Goal: Transaction & Acquisition: Purchase product/service

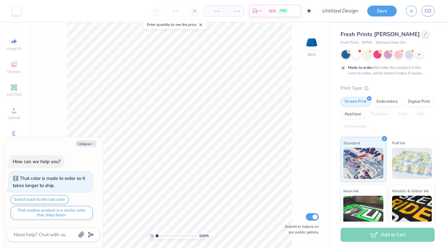
click at [423, 36] on div at bounding box center [426, 33] width 7 height 7
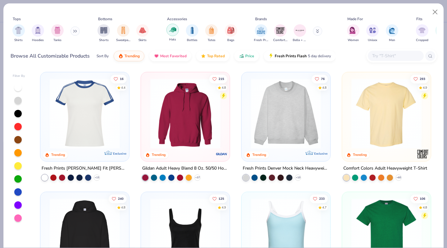
click at [176, 30] on img "filter for Hats" at bounding box center [172, 29] width 7 height 7
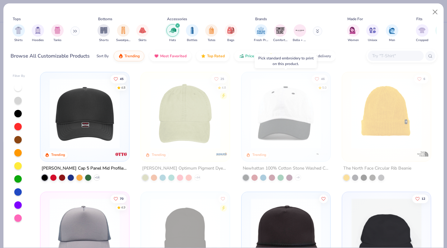
click at [263, 177] on div at bounding box center [263, 177] width 6 height 6
click at [297, 152] on div at bounding box center [286, 115] width 83 height 80
click at [264, 175] on div at bounding box center [263, 177] width 6 height 6
click at [299, 145] on img at bounding box center [286, 113] width 76 height 70
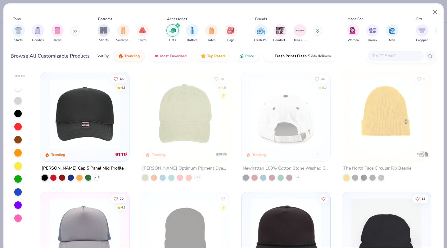
click at [227, 70] on div "45 4.8 Trending Otto Cap 5 Panel Mid Profile Mesh Back Trucker Hat + 13 25 4.8 …" at bounding box center [235, 158] width 403 height 179
click at [434, 14] on button "Close" at bounding box center [436, 12] width 12 height 12
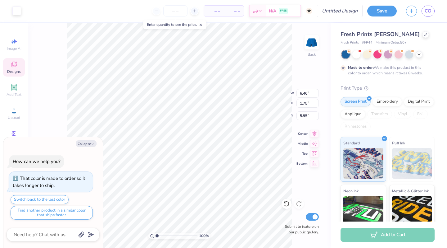
type textarea "x"
type input "5.71"
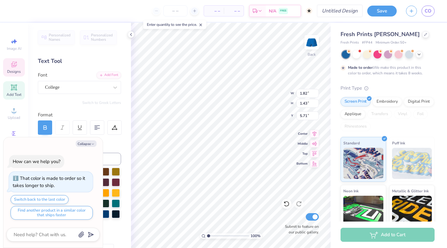
type textarea "x"
type input "5.69"
click at [287, 203] on icon at bounding box center [287, 203] width 6 height 6
click at [197, 145] on div "Hold “Option ⌥” to see the space between elements." at bounding box center [221, 138] width 66 height 18
click at [423, 36] on div at bounding box center [426, 33] width 7 height 7
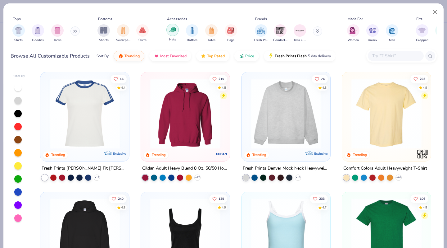
click at [170, 31] on img "filter for Hats" at bounding box center [172, 29] width 7 height 7
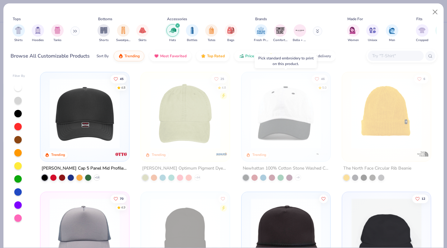
click at [311, 94] on img at bounding box center [286, 113] width 76 height 70
click at [97, 176] on icon at bounding box center [96, 177] width 5 height 5
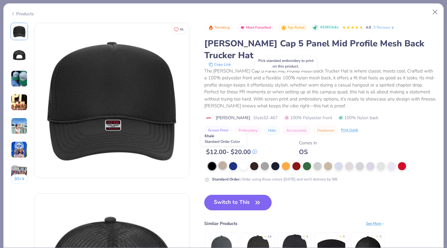
click at [225, 161] on div at bounding box center [223, 165] width 8 height 8
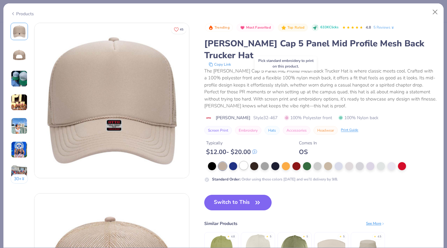
click at [245, 161] on div at bounding box center [244, 165] width 8 height 8
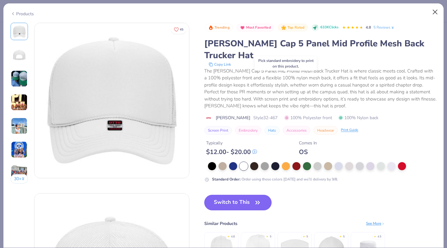
click at [434, 14] on button "Close" at bounding box center [436, 12] width 12 height 12
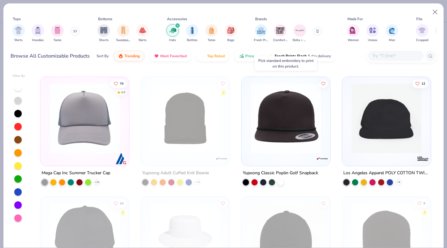
scroll to position [116, 0]
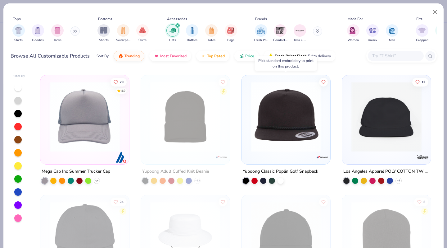
click at [97, 180] on icon at bounding box center [96, 180] width 5 height 5
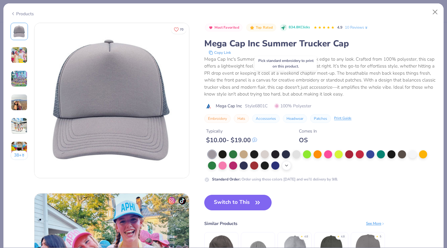
click at [286, 164] on icon at bounding box center [286, 165] width 5 height 5
click at [289, 166] on div at bounding box center [286, 165] width 8 height 8
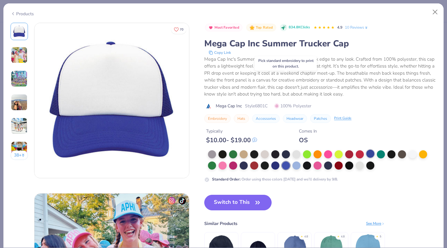
click at [369, 154] on div at bounding box center [371, 153] width 8 height 8
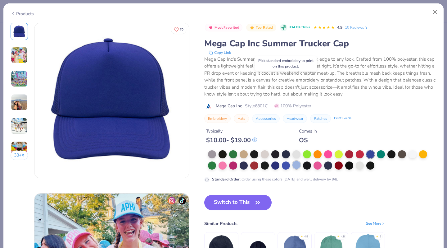
click at [300, 166] on div at bounding box center [297, 165] width 8 height 8
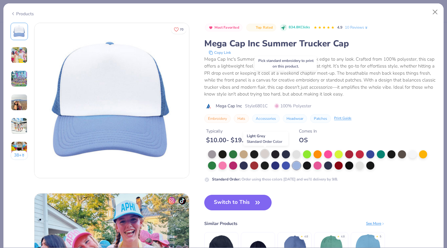
click at [263, 154] on div at bounding box center [265, 153] width 8 height 8
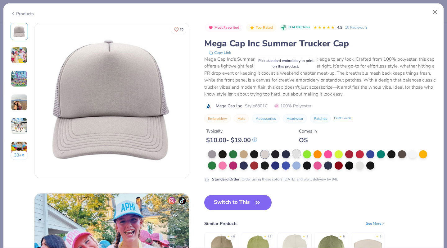
click at [295, 152] on div at bounding box center [297, 153] width 8 height 8
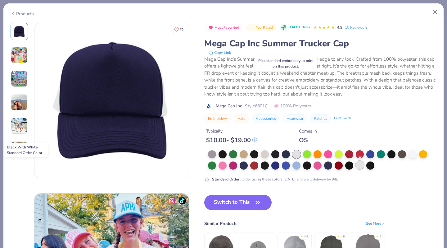
click at [361, 166] on div at bounding box center [360, 165] width 8 height 8
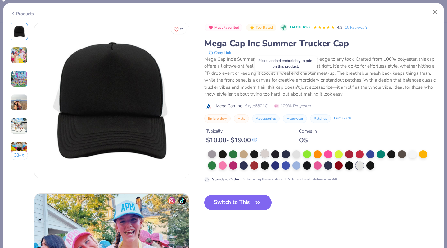
click at [264, 156] on div at bounding box center [265, 153] width 8 height 8
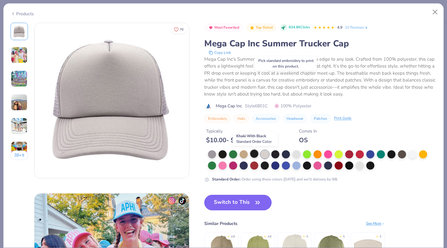
click at [251, 154] on div at bounding box center [254, 153] width 8 height 8
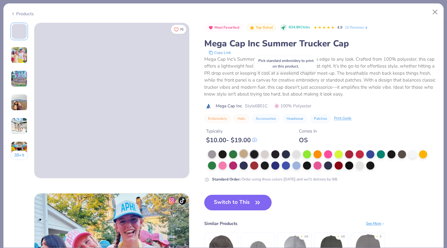
click at [244, 153] on div at bounding box center [244, 153] width 8 height 8
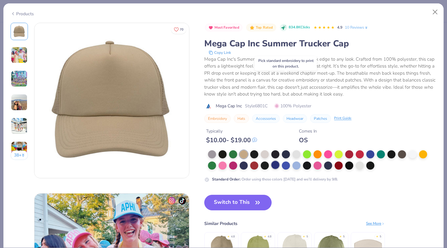
click at [276, 164] on div at bounding box center [276, 165] width 8 height 8
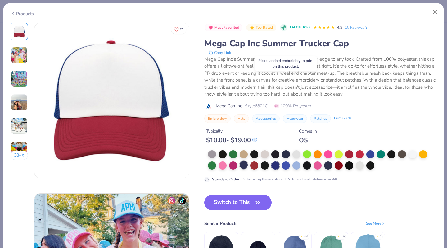
click at [244, 165] on div at bounding box center [244, 165] width 8 height 8
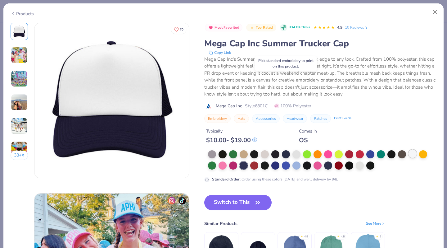
click at [411, 152] on div at bounding box center [413, 153] width 8 height 8
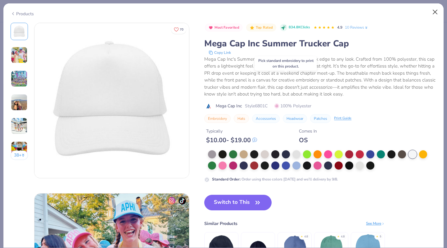
click at [433, 11] on button "Close" at bounding box center [436, 12] width 12 height 12
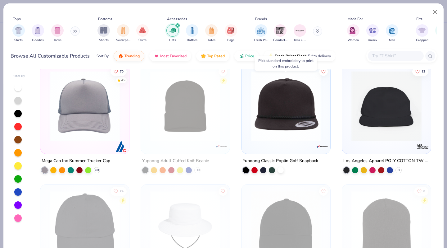
scroll to position [130, 0]
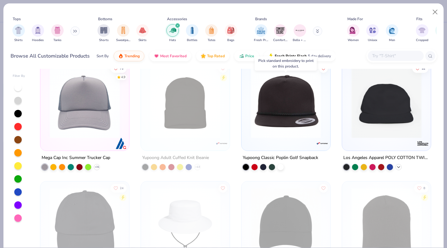
click at [400, 165] on icon at bounding box center [398, 166] width 5 height 5
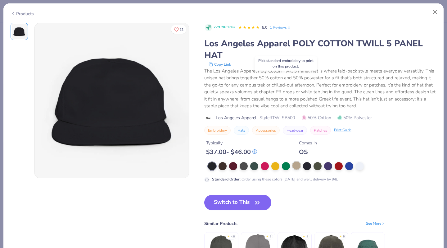
click at [298, 165] on div at bounding box center [297, 165] width 8 height 8
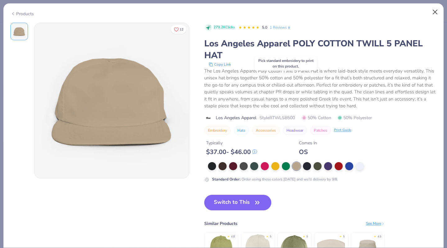
click at [438, 12] on button "Close" at bounding box center [436, 12] width 12 height 12
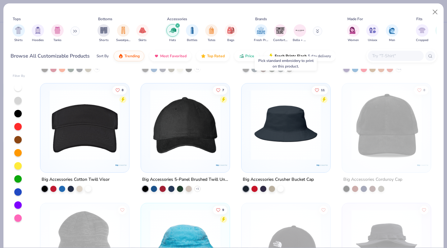
scroll to position [473, 0]
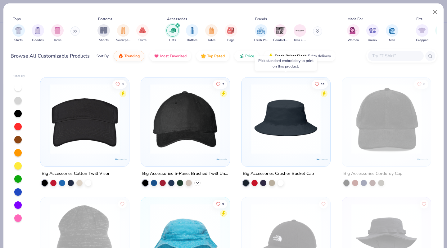
click at [198, 182] on polyline at bounding box center [197, 182] width 2 height 1
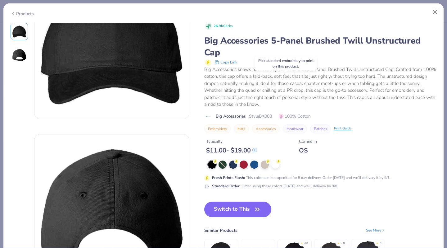
scroll to position [34, 0]
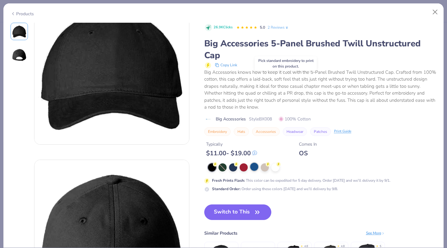
click at [253, 166] on div at bounding box center [254, 166] width 8 height 8
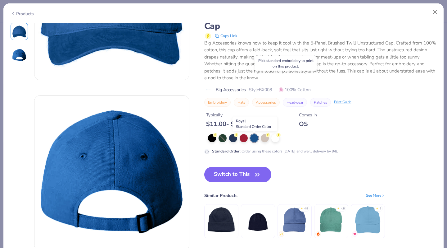
scroll to position [99, 0]
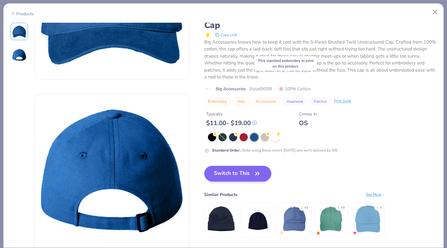
click at [242, 174] on button "Switch to This" at bounding box center [237, 174] width 67 height 16
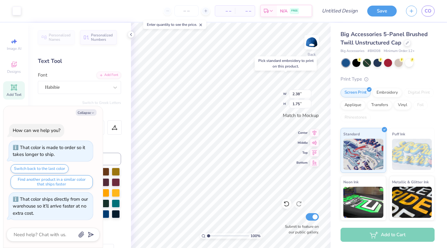
type textarea "x"
type input "2.76"
type input "2.02"
click at [133, 34] on icon at bounding box center [131, 34] width 5 height 5
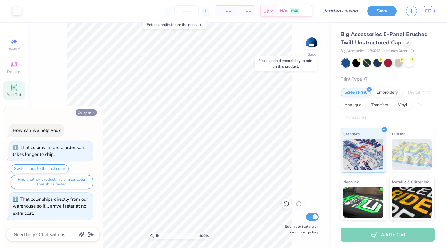
click at [91, 112] on icon "button" at bounding box center [93, 113] width 4 height 4
type textarea "x"
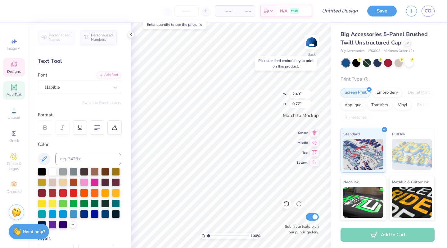
scroll to position [0, 2]
type textarea "Game day 2025"
drag, startPoint x: 209, startPoint y: 235, endPoint x: 164, endPoint y: 238, distance: 45.2
type input "1"
click at [164, 238] on div "100 %" at bounding box center [231, 135] width 225 height 225
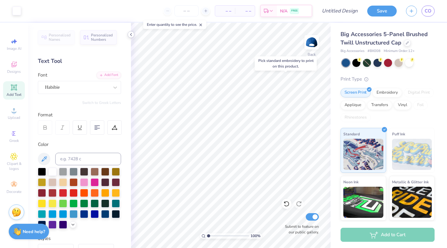
click at [131, 34] on icon at bounding box center [131, 34] width 5 height 5
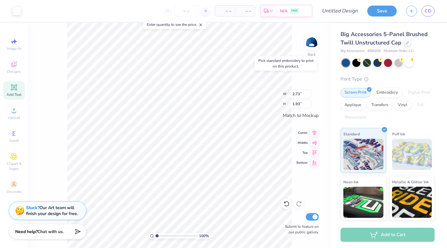
type input "2.87"
type input "2.02"
click at [258, 56] on div "Pick standard embroidery to print on this product." at bounding box center [286, 63] width 66 height 18
click at [317, 39] on img at bounding box center [311, 42] width 25 height 25
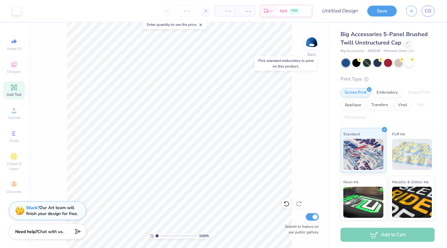
click at [436, 62] on div "Big Accessories 5-Panel Brushed Twill Unstructured Cap Big Accessories # BX008 …" at bounding box center [389, 145] width 116 height 245
click at [192, 14] on input "number" at bounding box center [187, 10] width 24 height 11
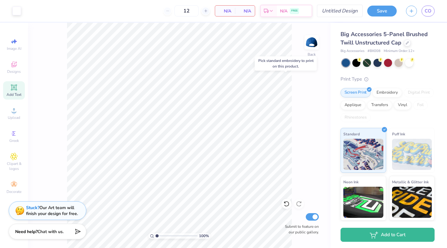
type input "12"
click at [317, 14] on div "Art colors 12 N/A Per Item N/A Total Est. Delivery N/A FREE Design Title Save CO" at bounding box center [223, 11] width 447 height 22
drag, startPoint x: 205, startPoint y: 11, endPoint x: 175, endPoint y: 9, distance: 29.9
click at [175, 9] on input "12" at bounding box center [187, 10] width 24 height 11
type input "1"
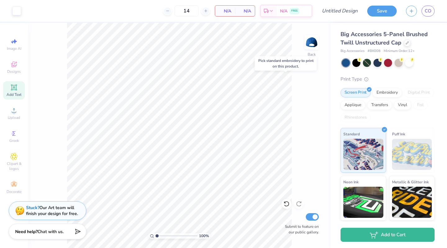
type input "1"
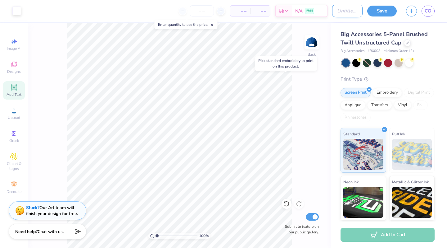
click at [334, 12] on input "Design Title" at bounding box center [347, 11] width 30 height 12
type input "tbd hat"
click at [376, 11] on button "Save" at bounding box center [383, 10] width 30 height 11
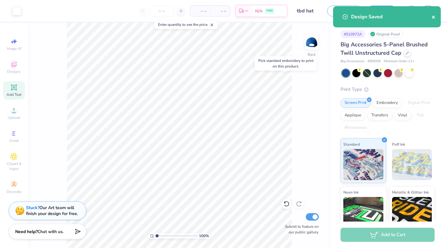
click at [435, 17] on icon "close" at bounding box center [434, 17] width 4 height 5
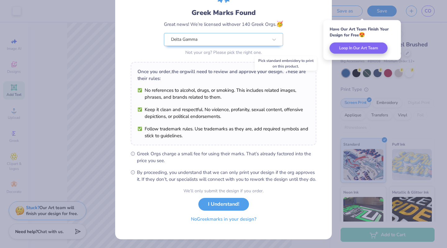
scroll to position [43, 0]
click at [244, 219] on button "No Greek marks in your design?" at bounding box center [224, 218] width 76 height 13
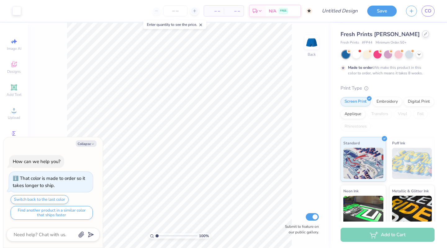
click at [423, 36] on div at bounding box center [426, 33] width 7 height 7
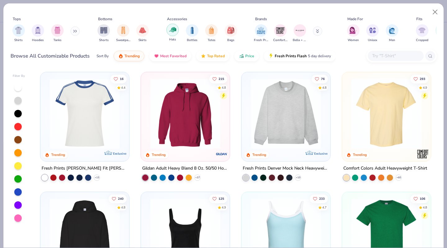
click at [174, 32] on img "filter for Hats" at bounding box center [172, 29] width 7 height 7
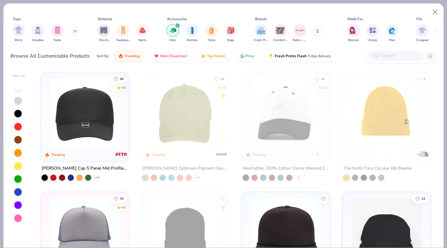
click at [136, 69] on div "45 4.8 Trending Otto Cap 5 Panel Mid Profile Mesh Back Trucker Hat + 13 25 4.8 …" at bounding box center [235, 158] width 403 height 179
click at [160, 56] on span "Most Favorited" at bounding box center [173, 54] width 26 height 5
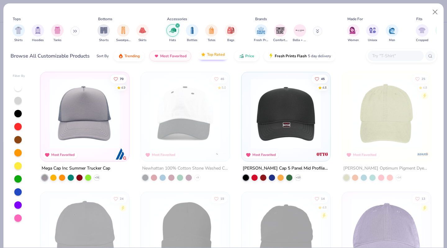
click at [212, 54] on span "Top Rated" at bounding box center [216, 54] width 18 height 5
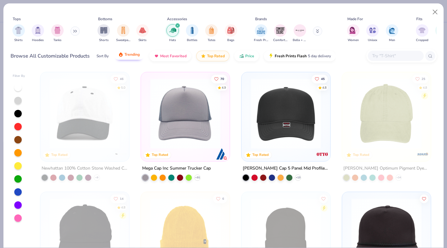
click at [138, 57] on button "Trending" at bounding box center [129, 54] width 31 height 11
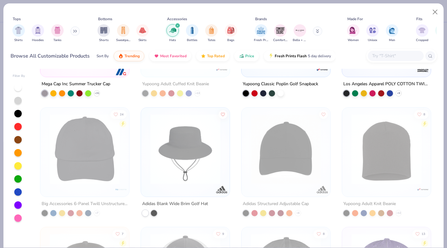
scroll to position [61, 0]
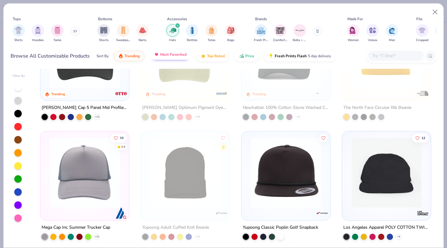
click at [183, 56] on span "Most Favorited" at bounding box center [173, 54] width 26 height 5
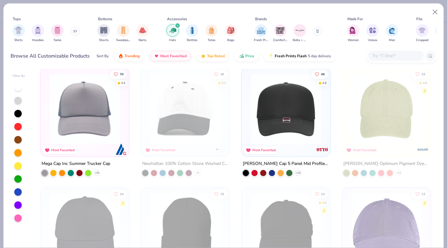
scroll to position [6, 0]
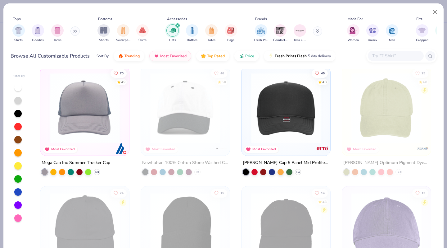
click at [211, 131] on img at bounding box center [185, 108] width 76 height 70
click at [433, 11] on button "Close" at bounding box center [436, 12] width 12 height 12
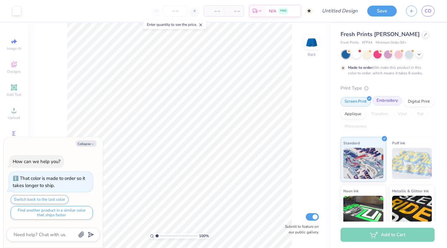
click at [382, 100] on div "Embroidery" at bounding box center [388, 100] width 30 height 9
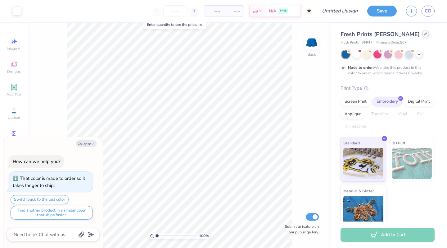
click at [423, 34] on div at bounding box center [426, 33] width 7 height 7
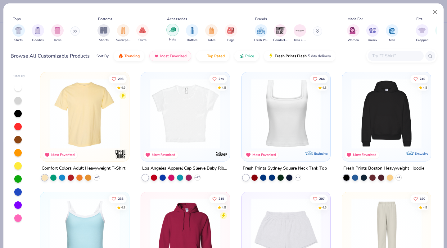
click at [171, 30] on img "filter for Hats" at bounding box center [172, 29] width 7 height 7
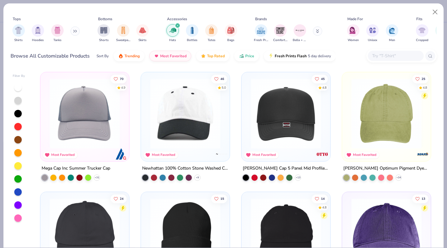
click at [183, 104] on img at bounding box center [185, 113] width 76 height 70
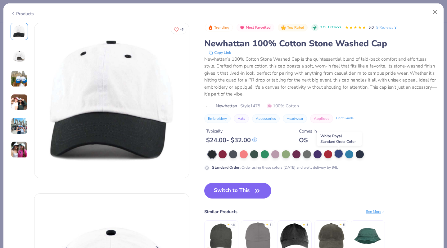
click at [341, 154] on div at bounding box center [339, 153] width 8 height 8
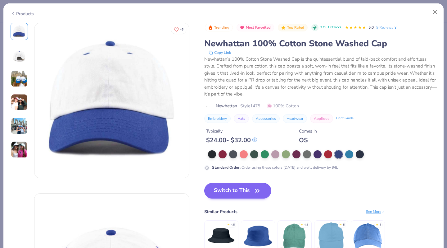
click at [244, 193] on button "Switch to This" at bounding box center [237, 191] width 67 height 16
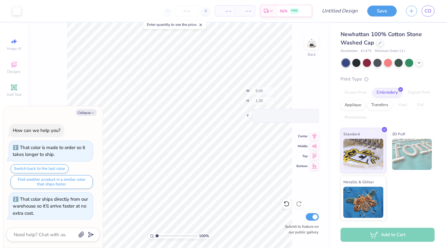
type textarea "x"
type input "1.67"
type input "0.35"
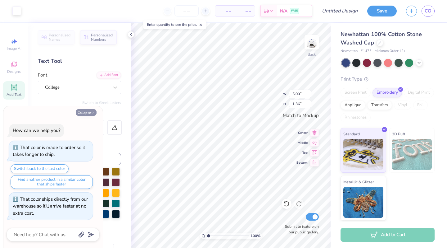
click at [92, 113] on icon "button" at bounding box center [93, 113] width 4 height 4
type textarea "x"
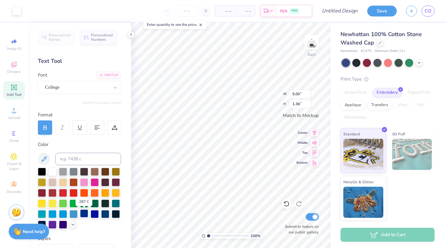
click at [85, 214] on div at bounding box center [84, 213] width 8 height 8
type input "1.26"
click at [85, 214] on div at bounding box center [84, 213] width 8 height 8
click at [86, 212] on div at bounding box center [84, 213] width 8 height 8
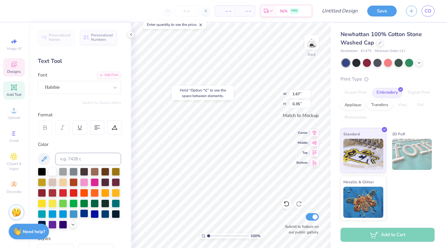
click at [83, 212] on div at bounding box center [84, 213] width 8 height 8
type input "1.69"
type input "0.34"
click at [82, 216] on div at bounding box center [84, 213] width 8 height 8
type input "1.60"
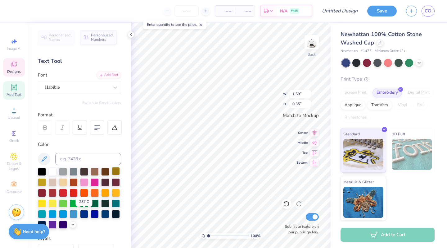
type input "0.34"
click at [83, 213] on div at bounding box center [84, 213] width 8 height 8
click at [84, 214] on div at bounding box center [84, 213] width 8 height 8
type input "1.65"
type input "0.50"
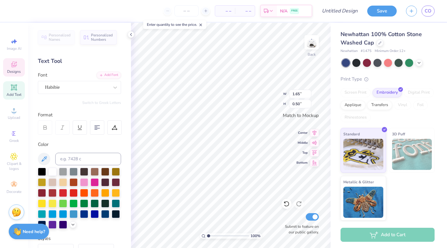
scroll to position [0, 2]
type textarea "Game day 2025"
click at [17, 11] on div at bounding box center [16, 10] width 9 height 9
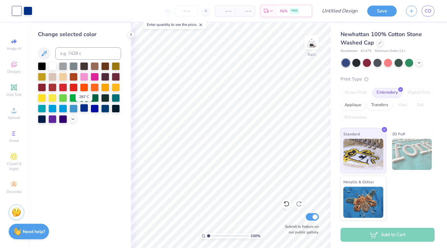
click at [85, 108] on div at bounding box center [84, 108] width 8 height 8
click at [130, 35] on icon at bounding box center [131, 34] width 5 height 5
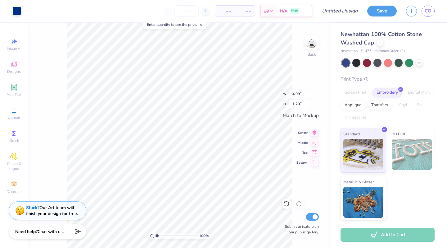
type input "4.94"
type input "1.19"
type input "2.39"
type input "1.56"
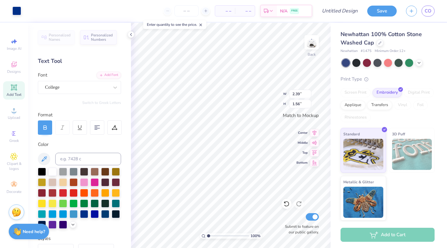
type input "2.78"
type input "1.82"
click at [130, 34] on icon at bounding box center [131, 34] width 5 height 5
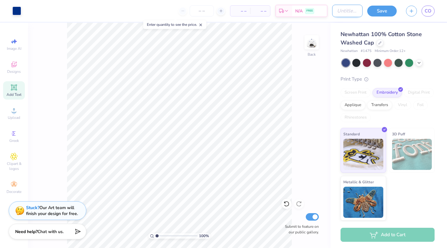
click at [350, 11] on input "Design Title" at bounding box center [347, 11] width 30 height 12
type input "tbd hat"
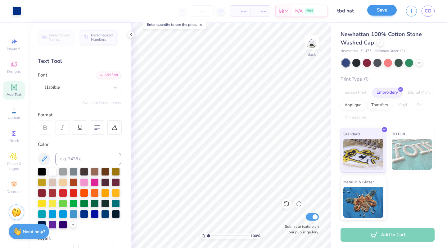
click at [382, 12] on button "Save" at bounding box center [383, 10] width 30 height 11
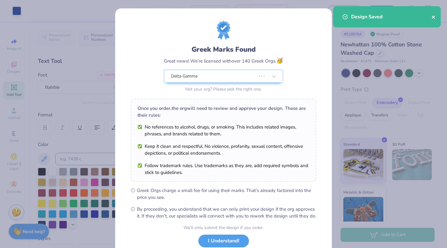
click at [435, 16] on icon "close" at bounding box center [433, 17] width 3 height 3
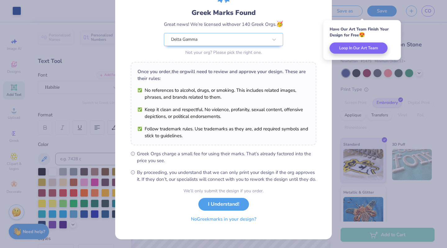
scroll to position [43, 0]
click at [239, 220] on button "No Greek marks in your design?" at bounding box center [224, 218] width 76 height 13
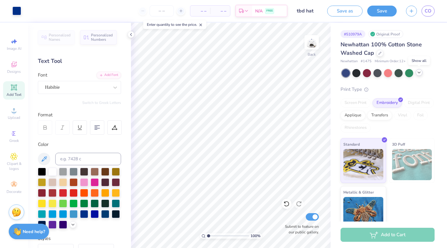
click at [420, 70] on icon at bounding box center [419, 72] width 5 height 5
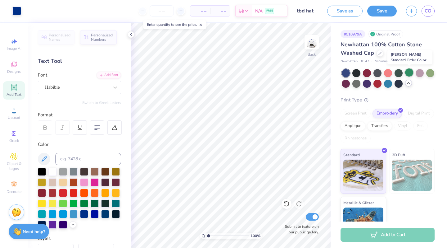
click at [409, 73] on div at bounding box center [409, 72] width 8 height 8
click at [378, 83] on div at bounding box center [378, 83] width 8 height 8
click at [434, 45] on div "Newhattan 100% Cotton Stone Washed Cap" at bounding box center [388, 48] width 94 height 17
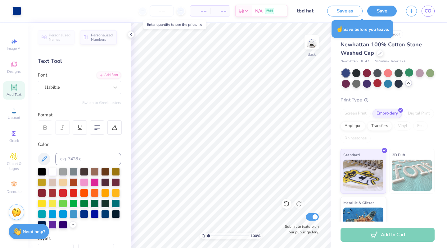
click at [384, 54] on div "Newhattan 100% Cotton Stone Washed Cap" at bounding box center [388, 48] width 94 height 17
click at [380, 54] on icon at bounding box center [380, 52] width 3 height 3
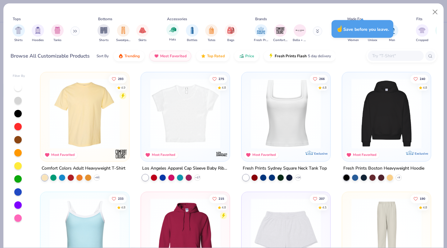
click at [177, 35] on div "Hats" at bounding box center [173, 33] width 12 height 18
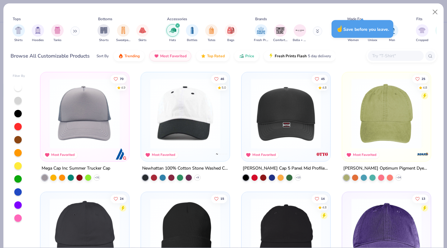
scroll to position [24, 0]
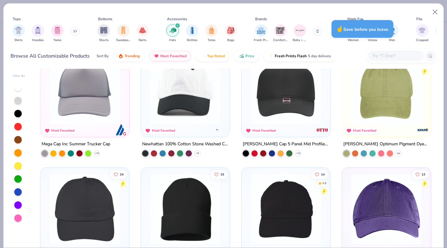
click at [400, 152] on icon at bounding box center [398, 153] width 5 height 5
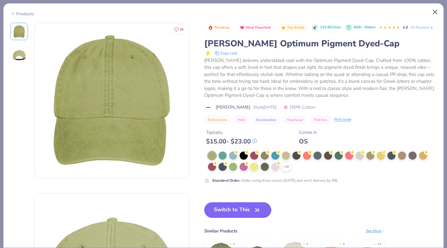
click at [437, 11] on button "Close" at bounding box center [436, 12] width 12 height 12
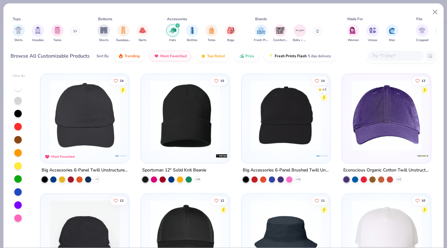
scroll to position [120, 0]
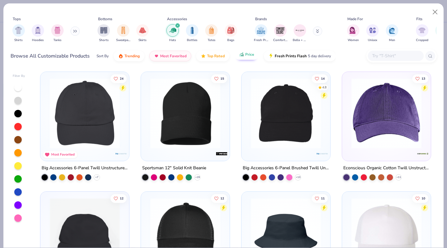
click at [250, 56] on span "Price" at bounding box center [249, 54] width 9 height 5
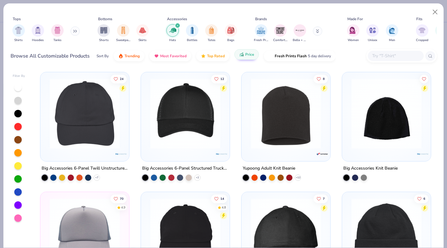
click at [242, 55] on icon "button" at bounding box center [241, 55] width 5 height 6
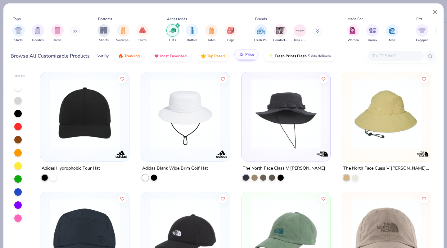
click at [242, 59] on button "Price" at bounding box center [247, 54] width 25 height 11
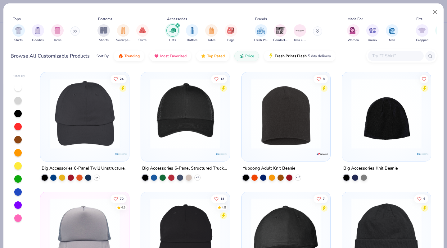
click at [98, 177] on icon at bounding box center [96, 177] width 5 height 5
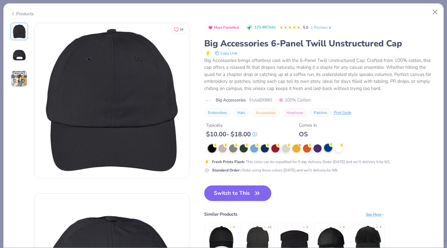
click at [327, 147] on div at bounding box center [328, 148] width 8 height 8
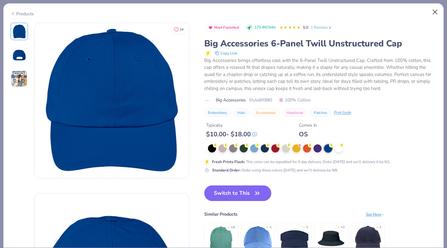
click at [435, 13] on button "Close" at bounding box center [436, 12] width 12 height 12
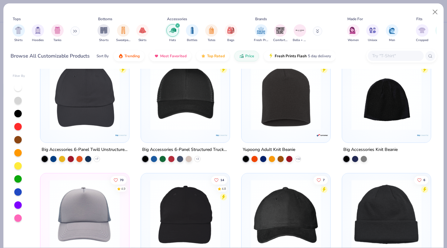
scroll to position [20, 0]
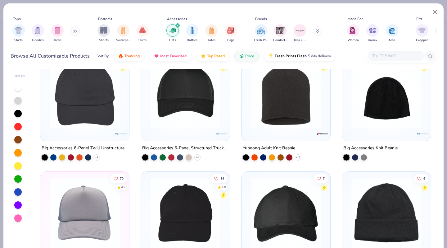
click at [199, 155] on icon at bounding box center [197, 157] width 5 height 5
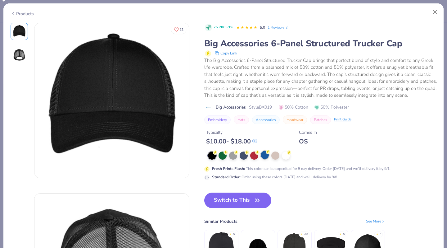
click at [267, 154] on div at bounding box center [265, 155] width 8 height 8
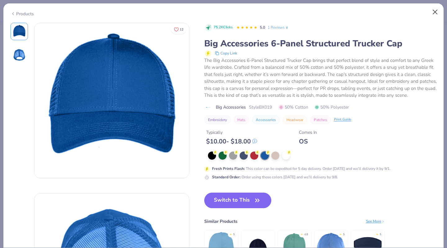
click at [437, 10] on button "Close" at bounding box center [436, 12] width 12 height 12
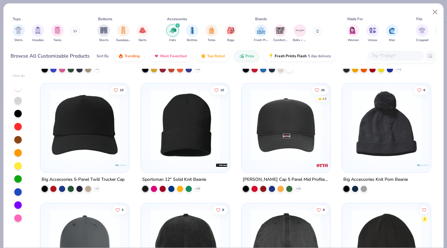
scroll to position [345, 0]
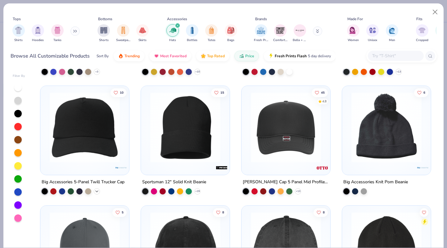
click at [97, 189] on icon at bounding box center [96, 191] width 5 height 5
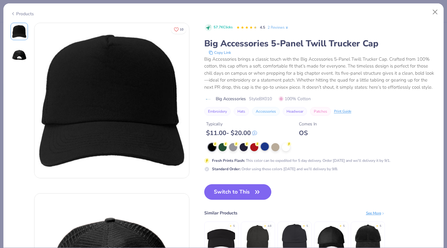
click at [263, 148] on div at bounding box center [265, 146] width 8 height 8
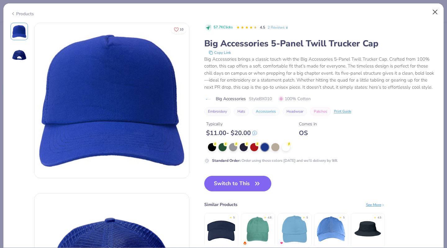
click at [434, 12] on button "Close" at bounding box center [436, 12] width 12 height 12
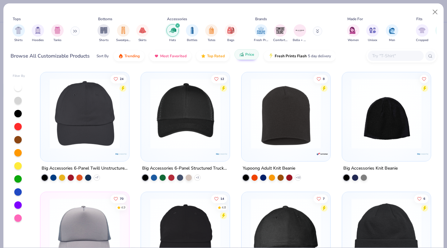
click at [239, 56] on button "Price" at bounding box center [247, 54] width 25 height 11
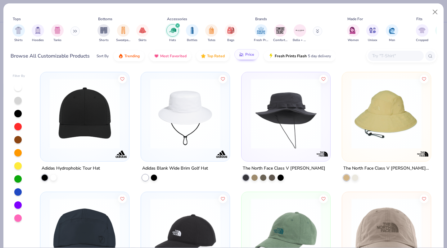
click at [239, 56] on icon "button" at bounding box center [241, 55] width 5 height 6
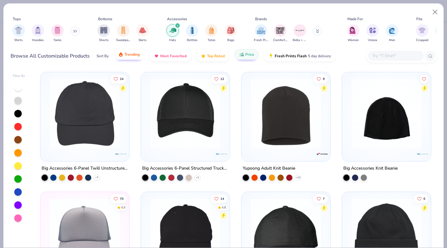
click at [137, 57] on button "Trending" at bounding box center [129, 54] width 31 height 11
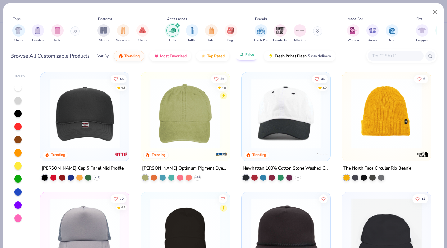
click at [300, 177] on icon at bounding box center [298, 177] width 5 height 5
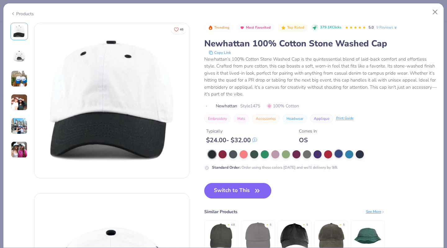
click at [339, 156] on div at bounding box center [339, 153] width 8 height 8
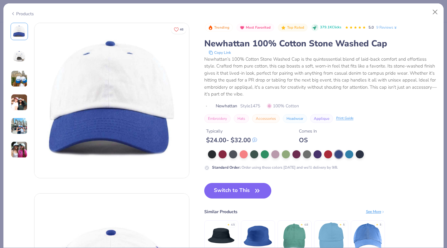
click at [22, 84] on img at bounding box center [19, 78] width 17 height 17
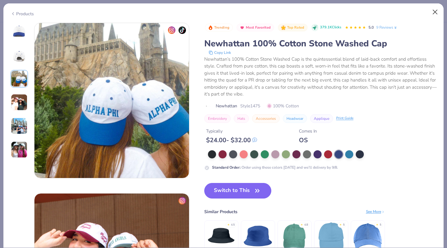
click at [435, 11] on button "Close" at bounding box center [436, 12] width 12 height 12
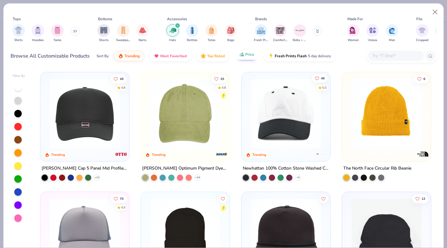
click at [317, 77] on icon "Like" at bounding box center [317, 78] width 4 height 4
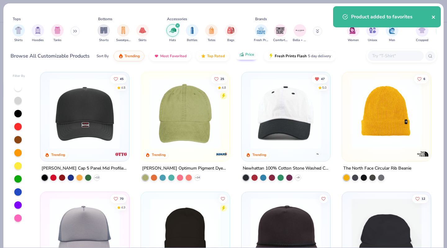
click at [434, 20] on button "close" at bounding box center [434, 16] width 4 height 7
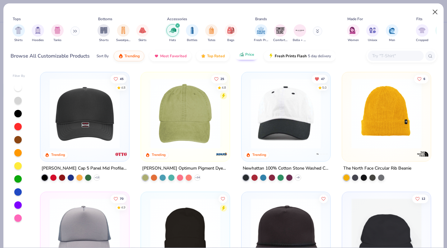
click at [437, 10] on button "Close" at bounding box center [436, 12] width 12 height 12
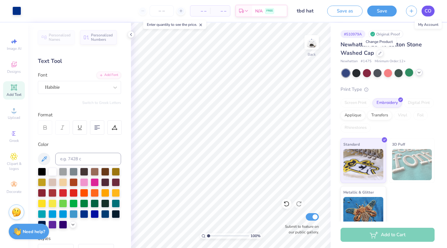
click at [432, 9] on link "CO" at bounding box center [428, 11] width 13 height 11
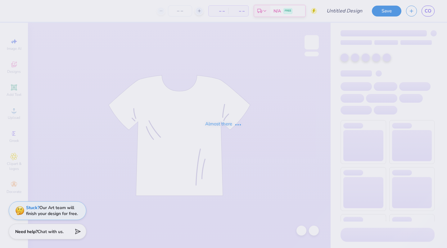
type input "TBD"
type input "12"
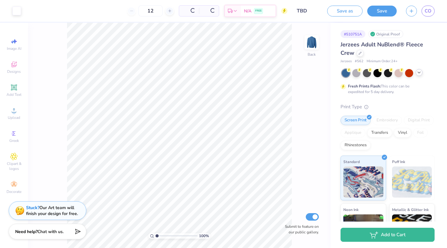
click at [418, 73] on icon at bounding box center [419, 72] width 5 height 5
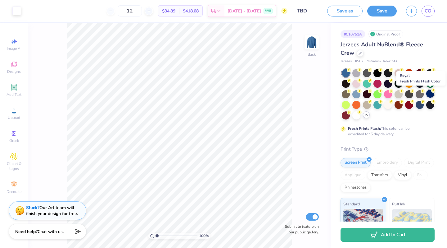
click at [432, 93] on div at bounding box center [431, 93] width 8 height 8
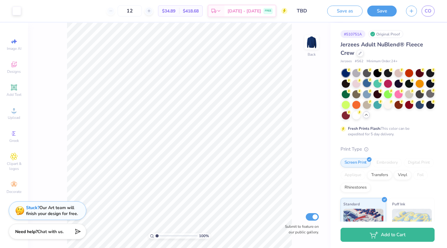
click at [367, 83] on div at bounding box center [367, 83] width 8 height 8
